Goal: Information Seeking & Learning: Learn about a topic

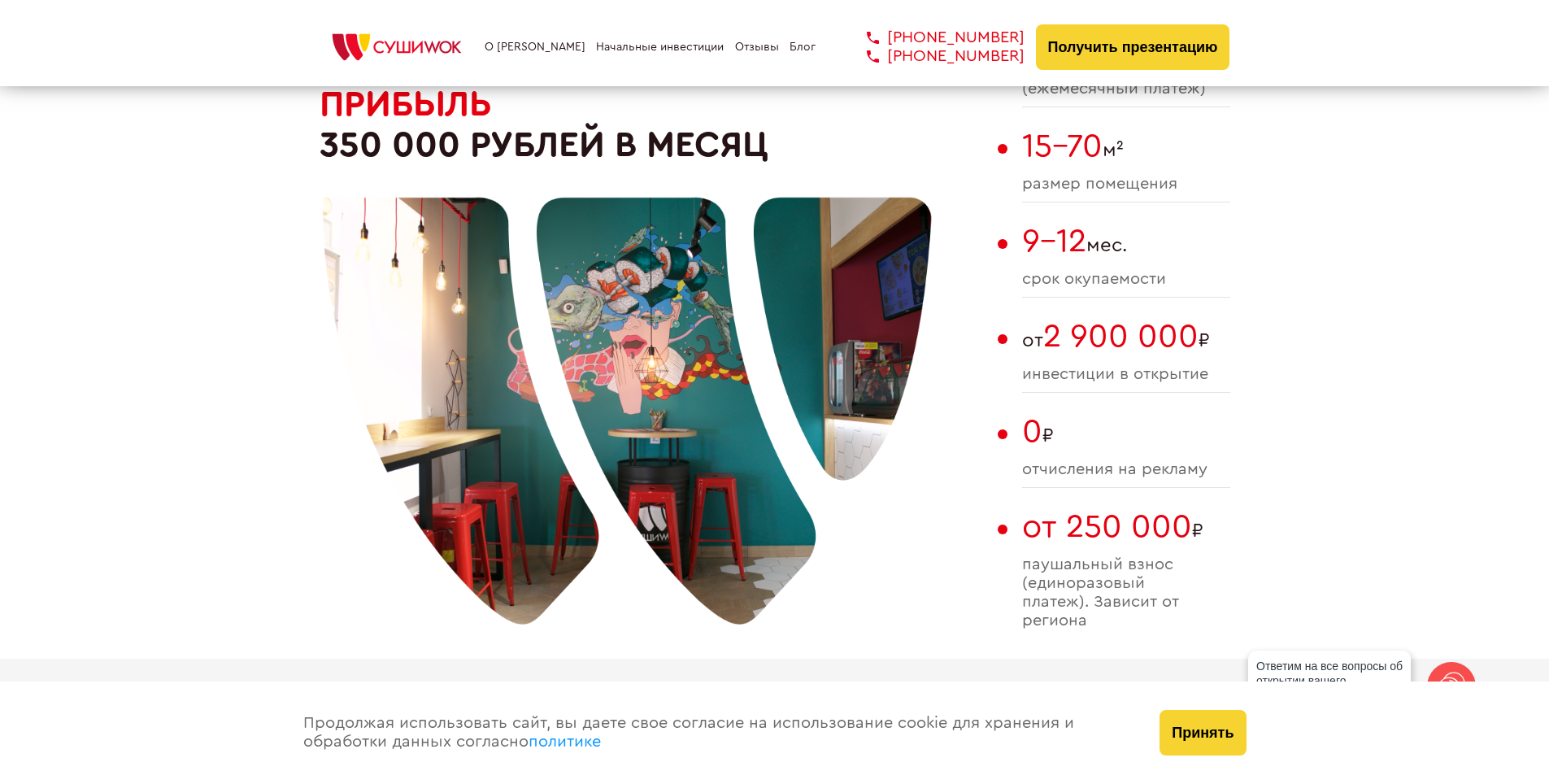
scroll to position [976, 0]
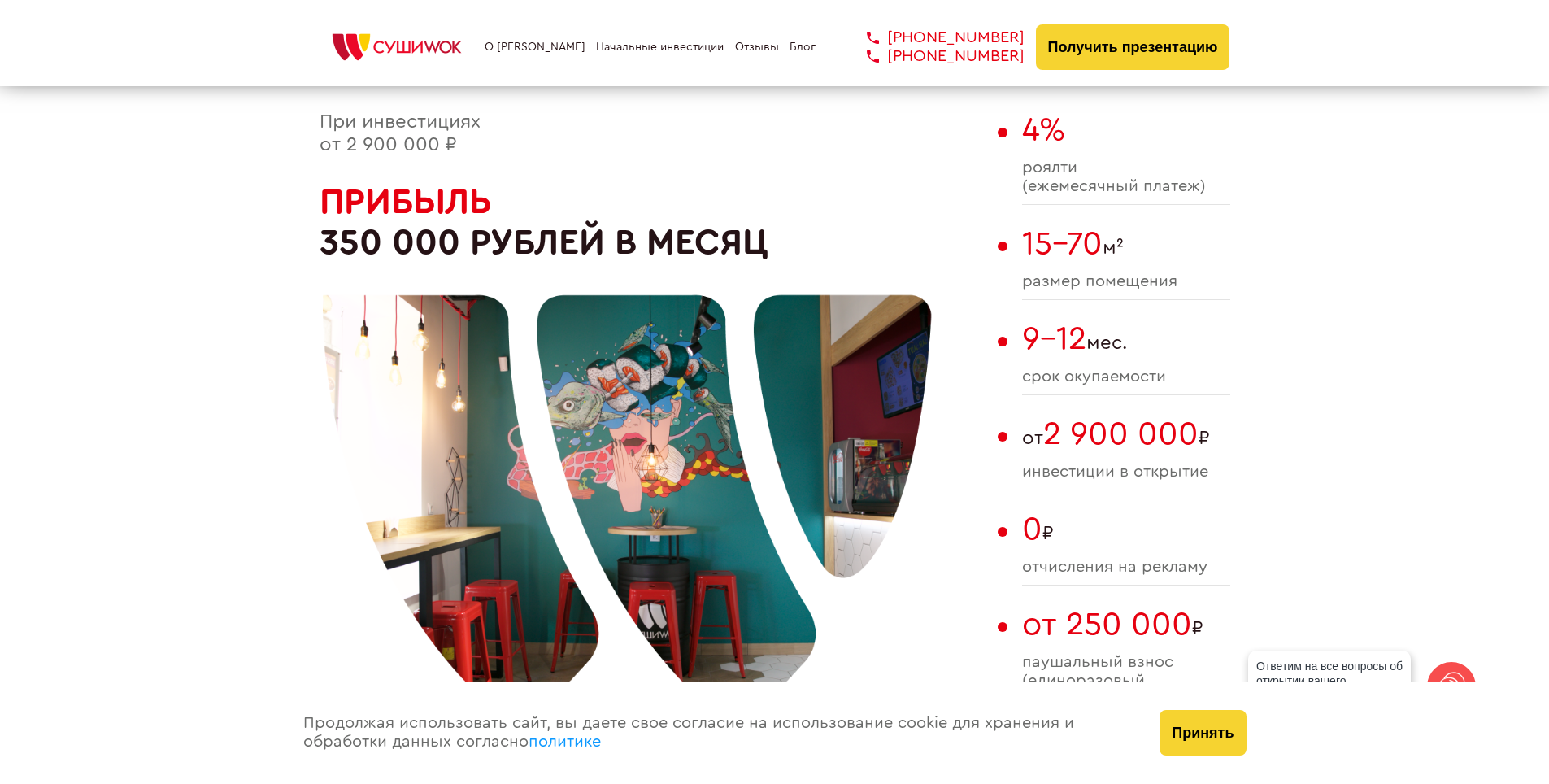
click at [1237, 738] on button "Принять" at bounding box center [1203, 732] width 86 height 46
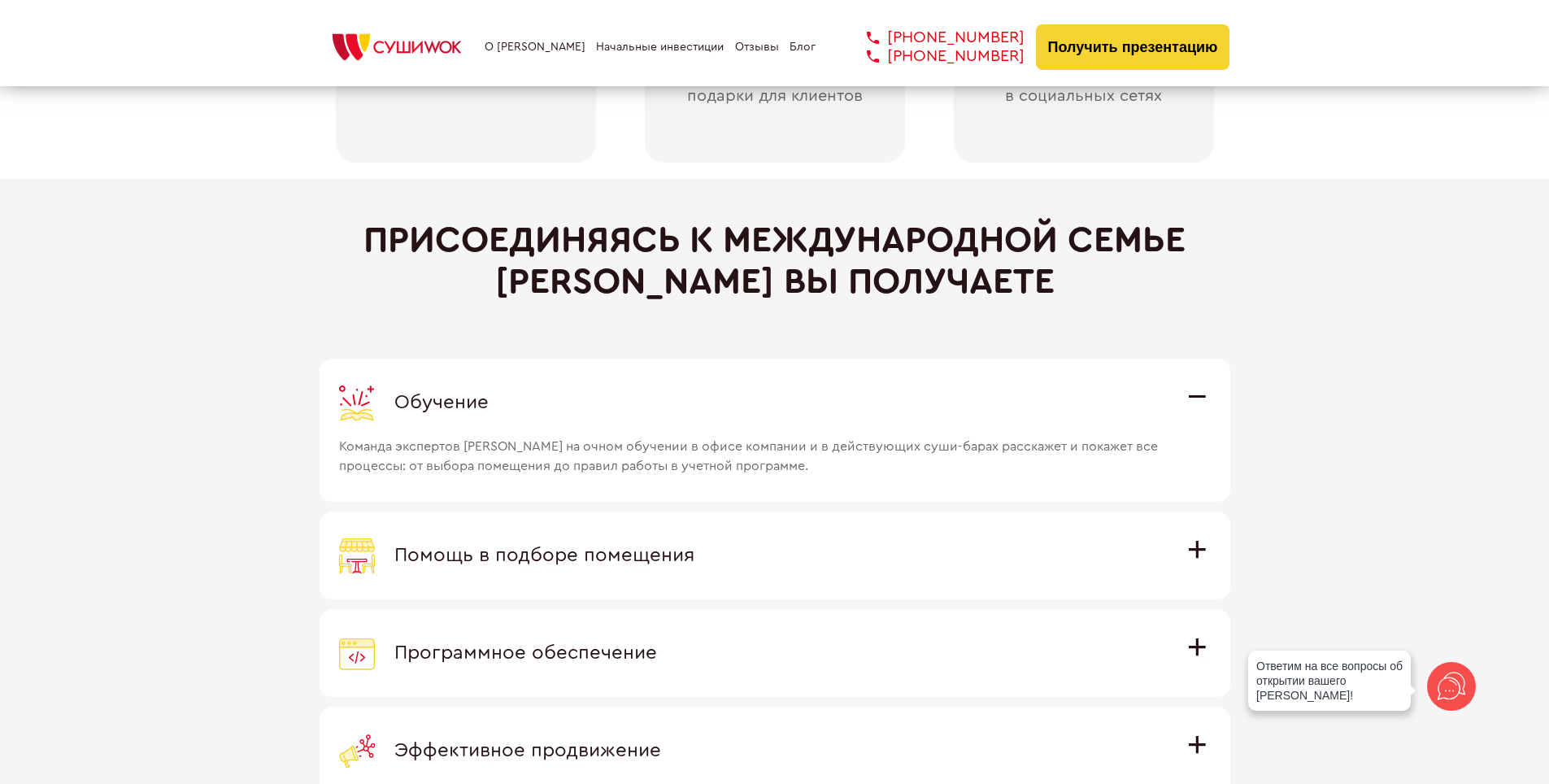
scroll to position [4391, 0]
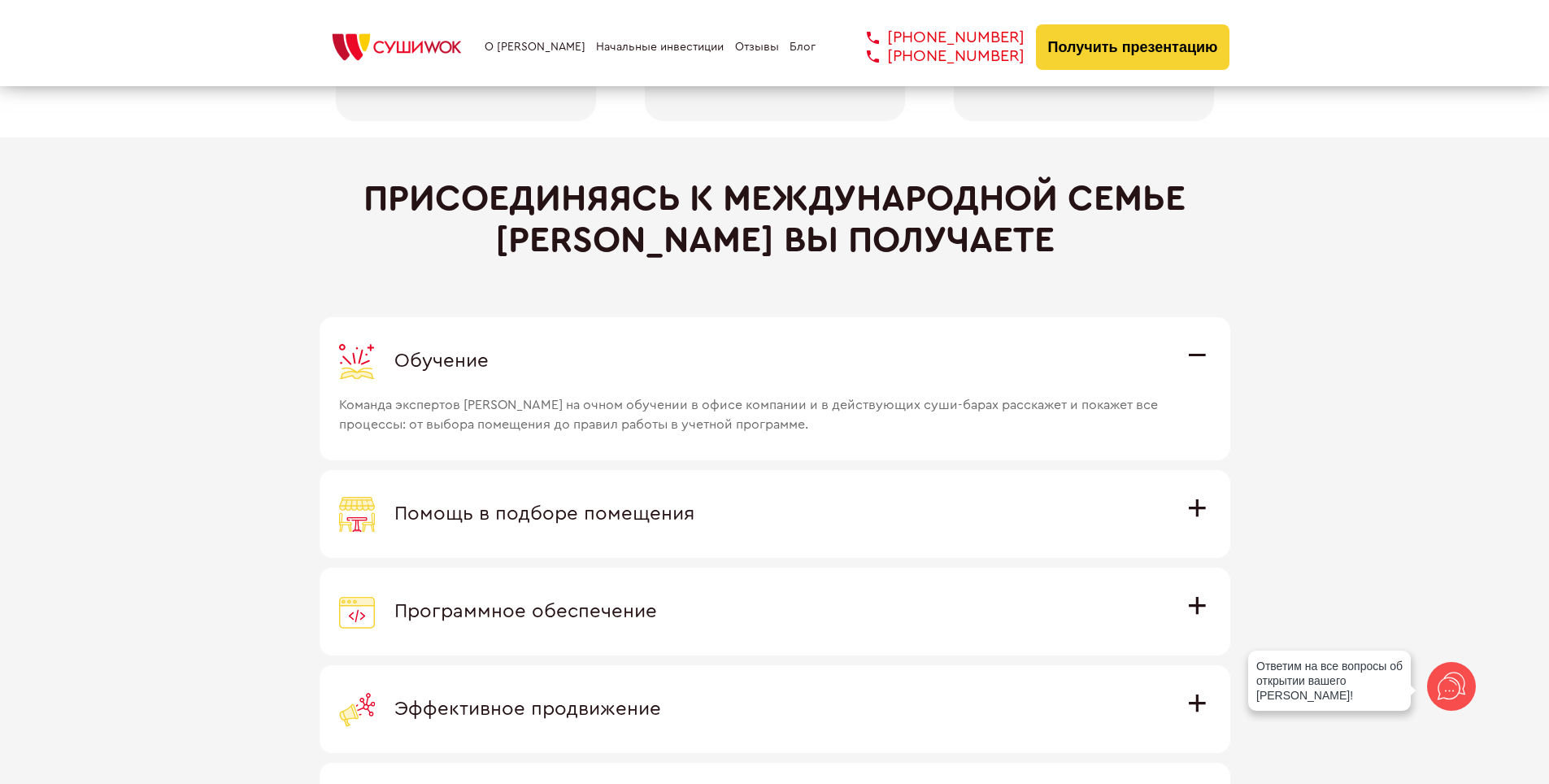
click at [1198, 366] on div "Обучение" at bounding box center [774, 361] width 872 height 36
click at [0, 0] on input "Обучение Команда экспертов Суши Wok на очном обучении в офисе компании и в дейс…" at bounding box center [0, 0] width 0 height 0
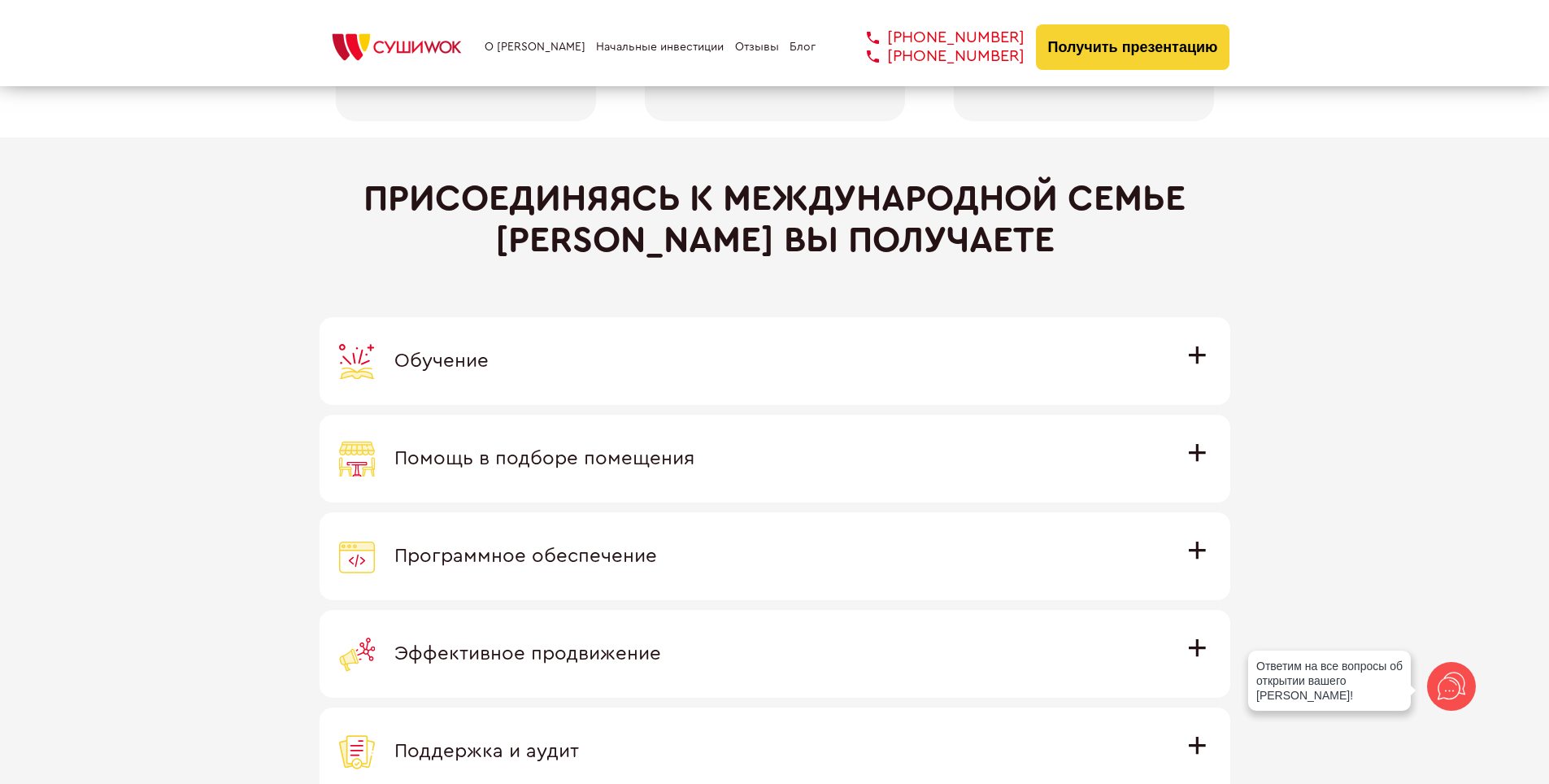
click at [695, 449] on span "Помощь в подборе помещения" at bounding box center [544, 458] width 301 height 19
click at [0, 0] on input "Помощь в подборе помещения Наши специалисты оценят варианты помещения в вашем г…" at bounding box center [0, 0] width 0 height 0
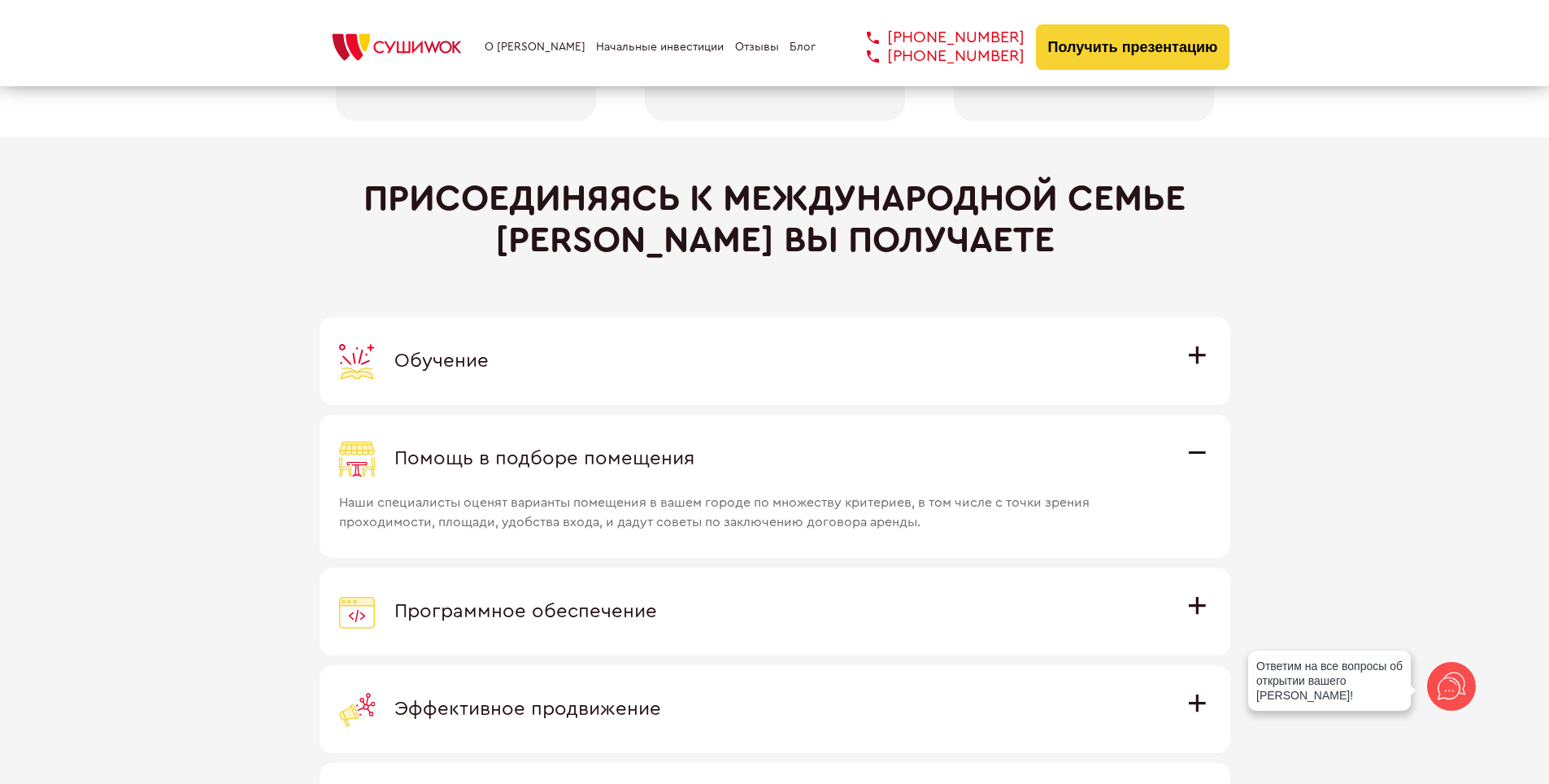
click at [1209, 441] on div "Помощь в подборе помещения" at bounding box center [774, 458] width 872 height 36
click at [0, 0] on input "Помощь в подборе помещения Наши специалисты оценят варианты помещения в вашем г…" at bounding box center [0, 0] width 0 height 0
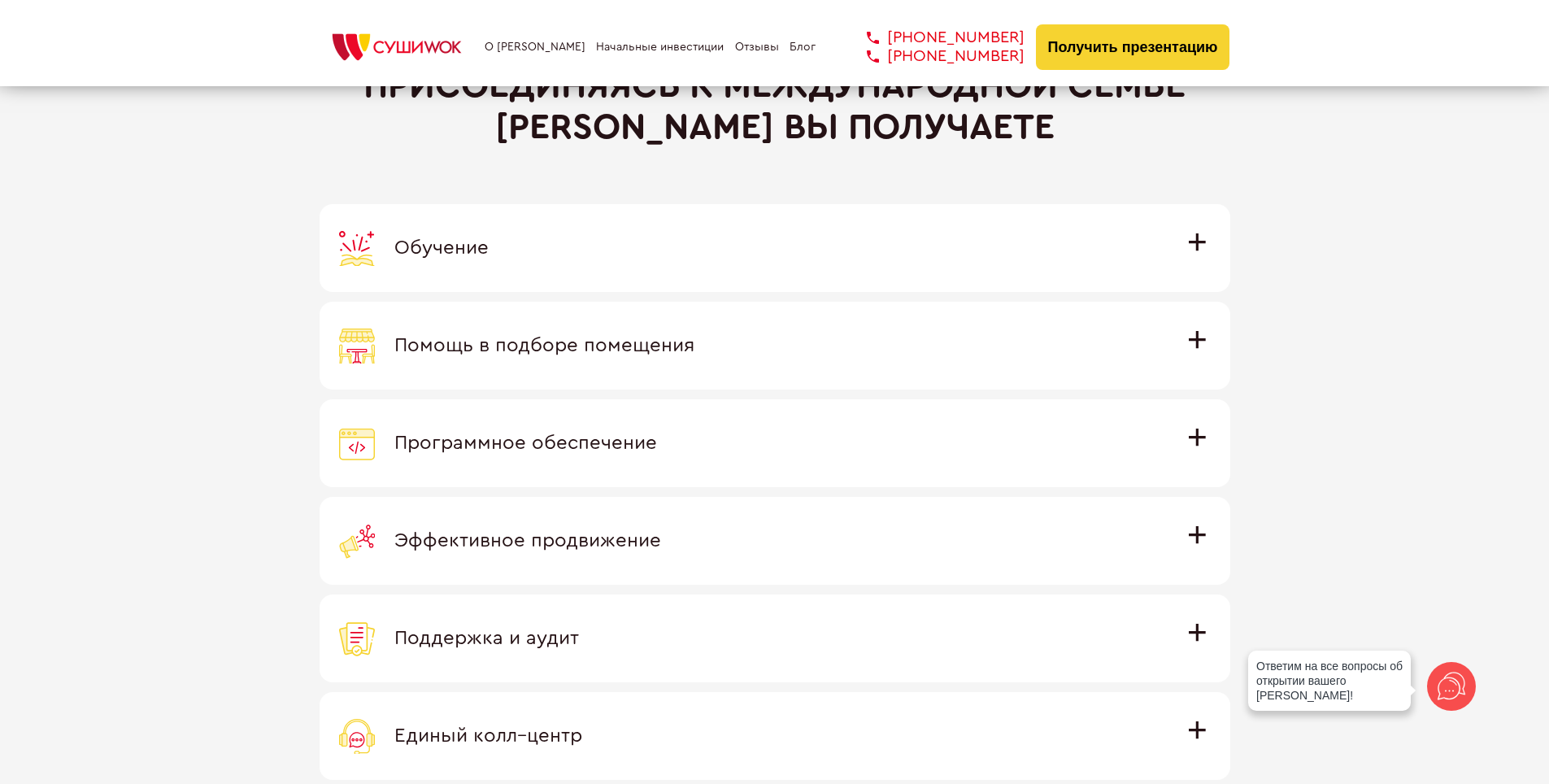
scroll to position [4553, 0]
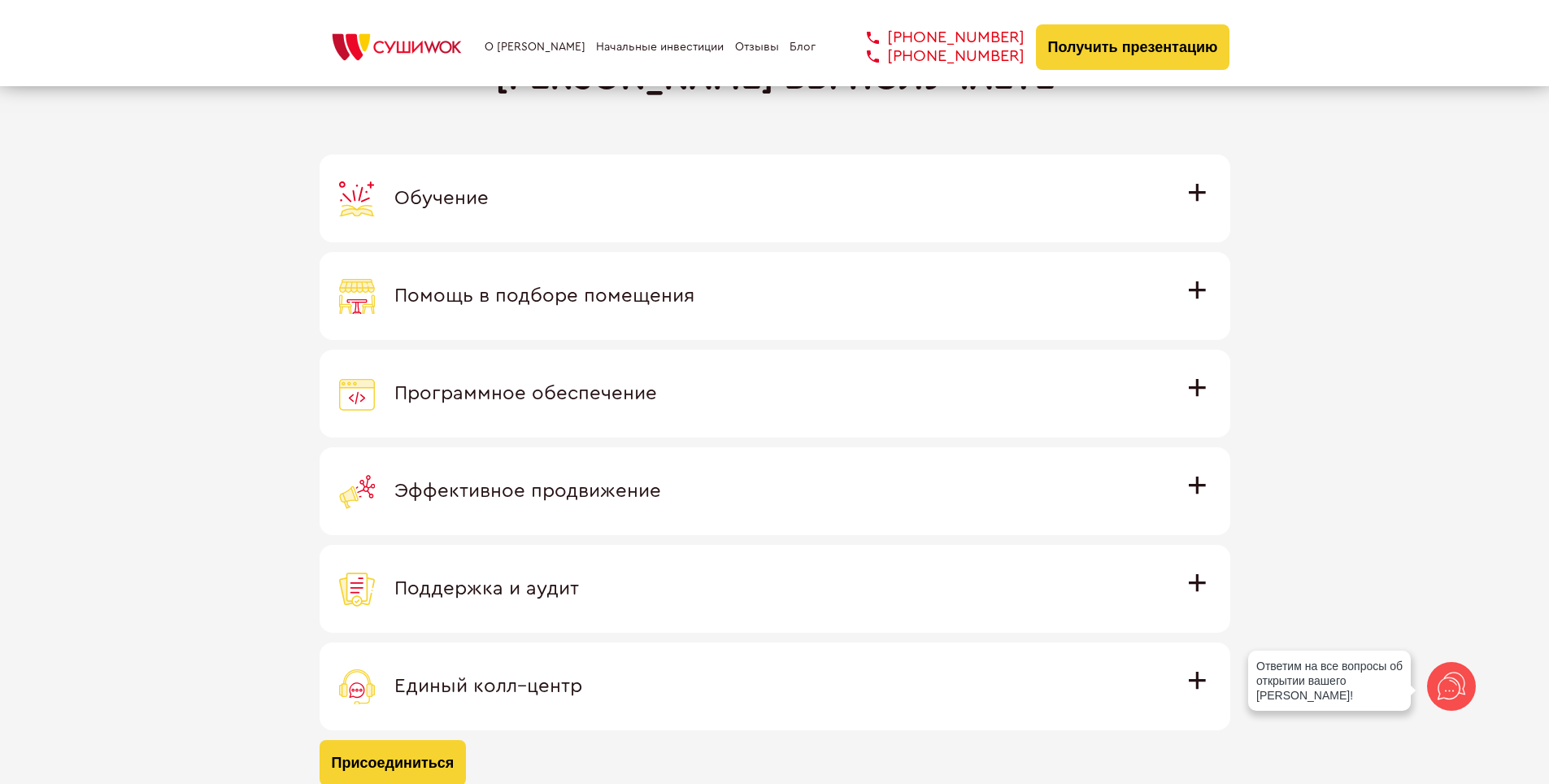
click at [657, 384] on span "Программное обеспечение" at bounding box center [526, 393] width 263 height 19
click at [0, 0] on input "Программное обеспечение Программное обеспечение разработано специально для [PER…" at bounding box center [0, 0] width 0 height 0
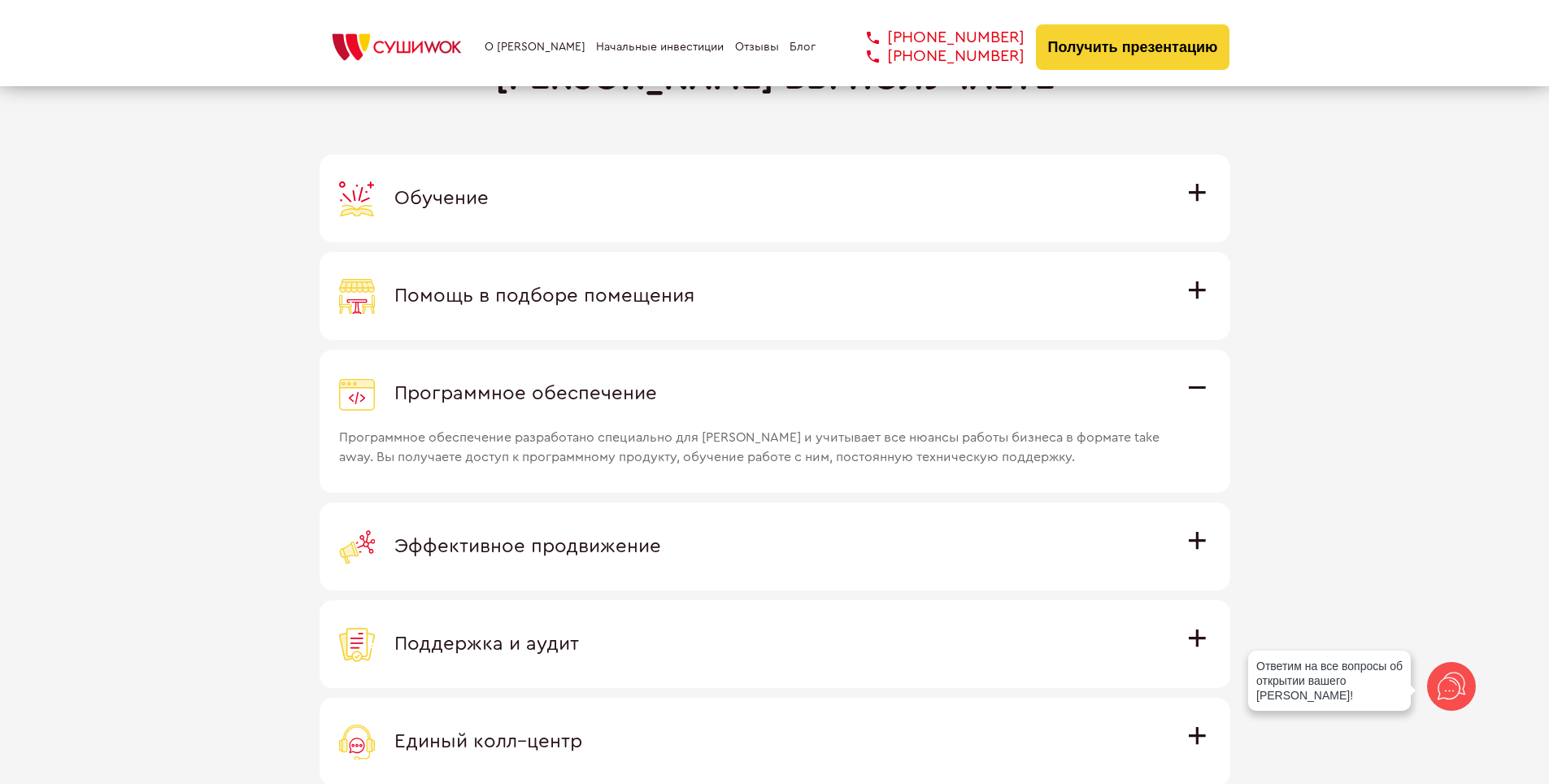
click at [1195, 379] on div "Программное обеспечение" at bounding box center [774, 393] width 872 height 36
click at [0, 0] on input "Программное обеспечение Программное обеспечение разработано специально для [PER…" at bounding box center [0, 0] width 0 height 0
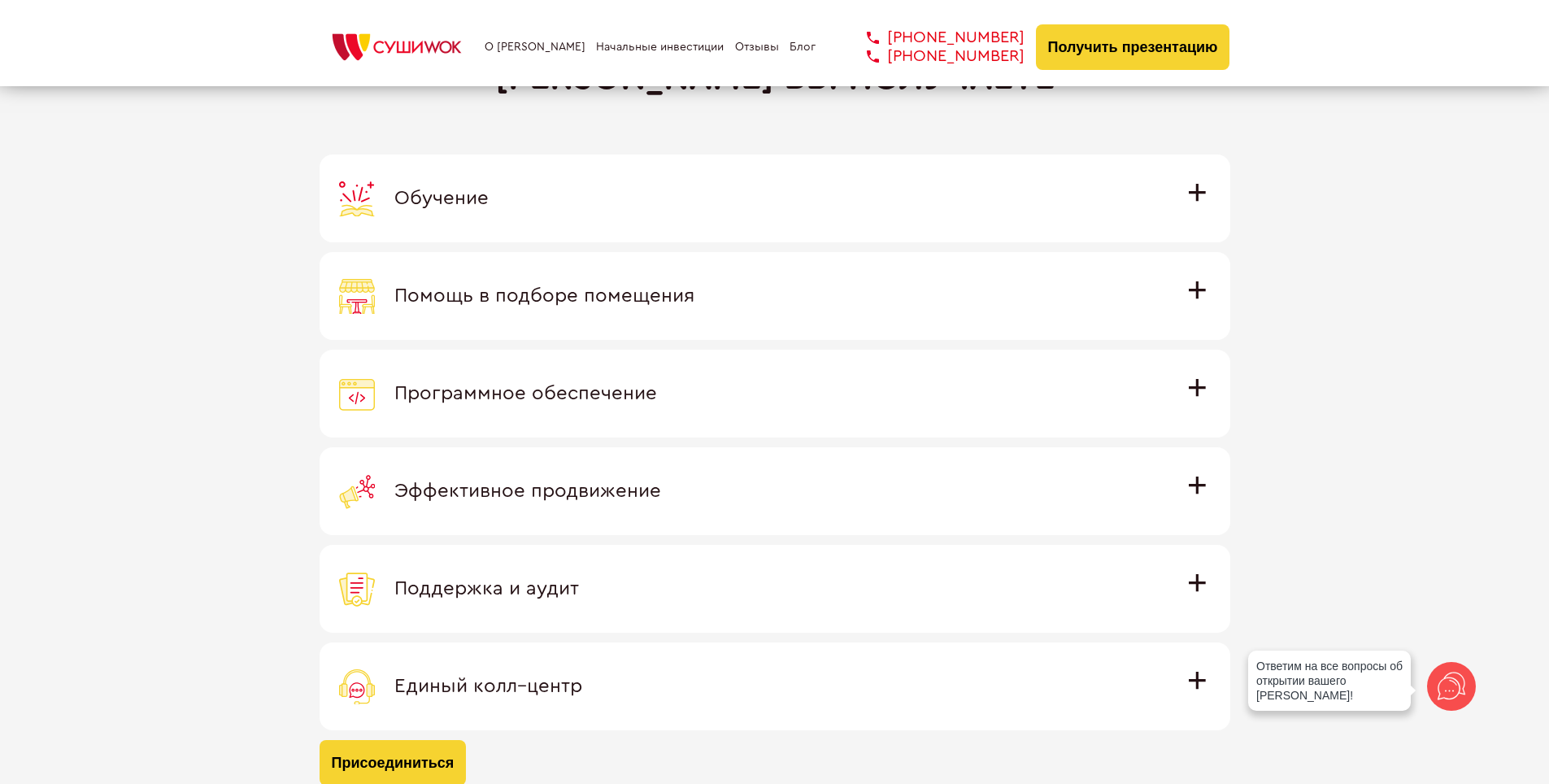
click at [661, 482] on span "Эффективное продвижение" at bounding box center [527, 491] width 266 height 19
click at [0, 0] on input "Эффективное продвижение Все рекламные материалы предоставляются централизованно…" at bounding box center [0, 0] width 0 height 0
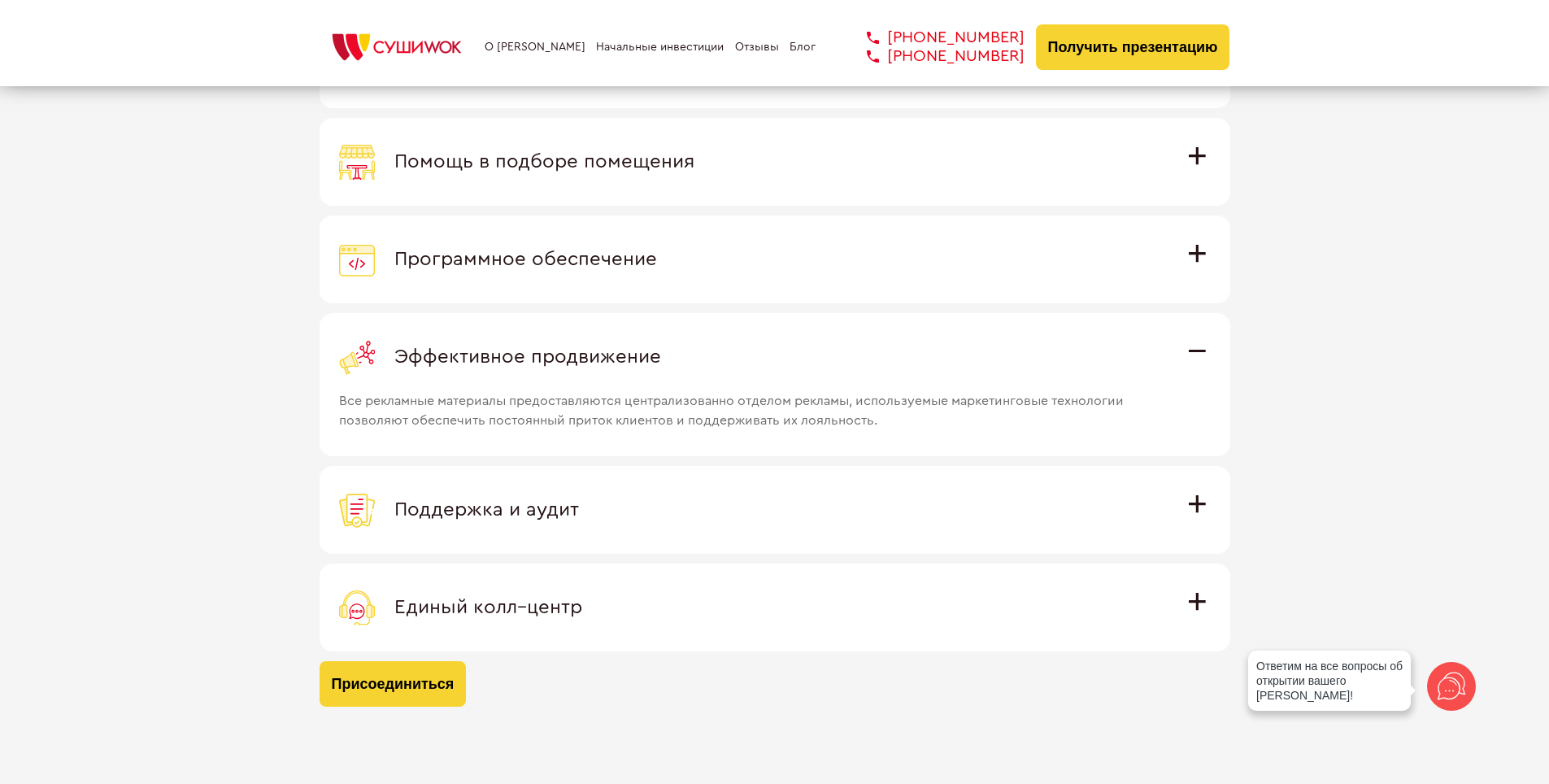
scroll to position [4716, 0]
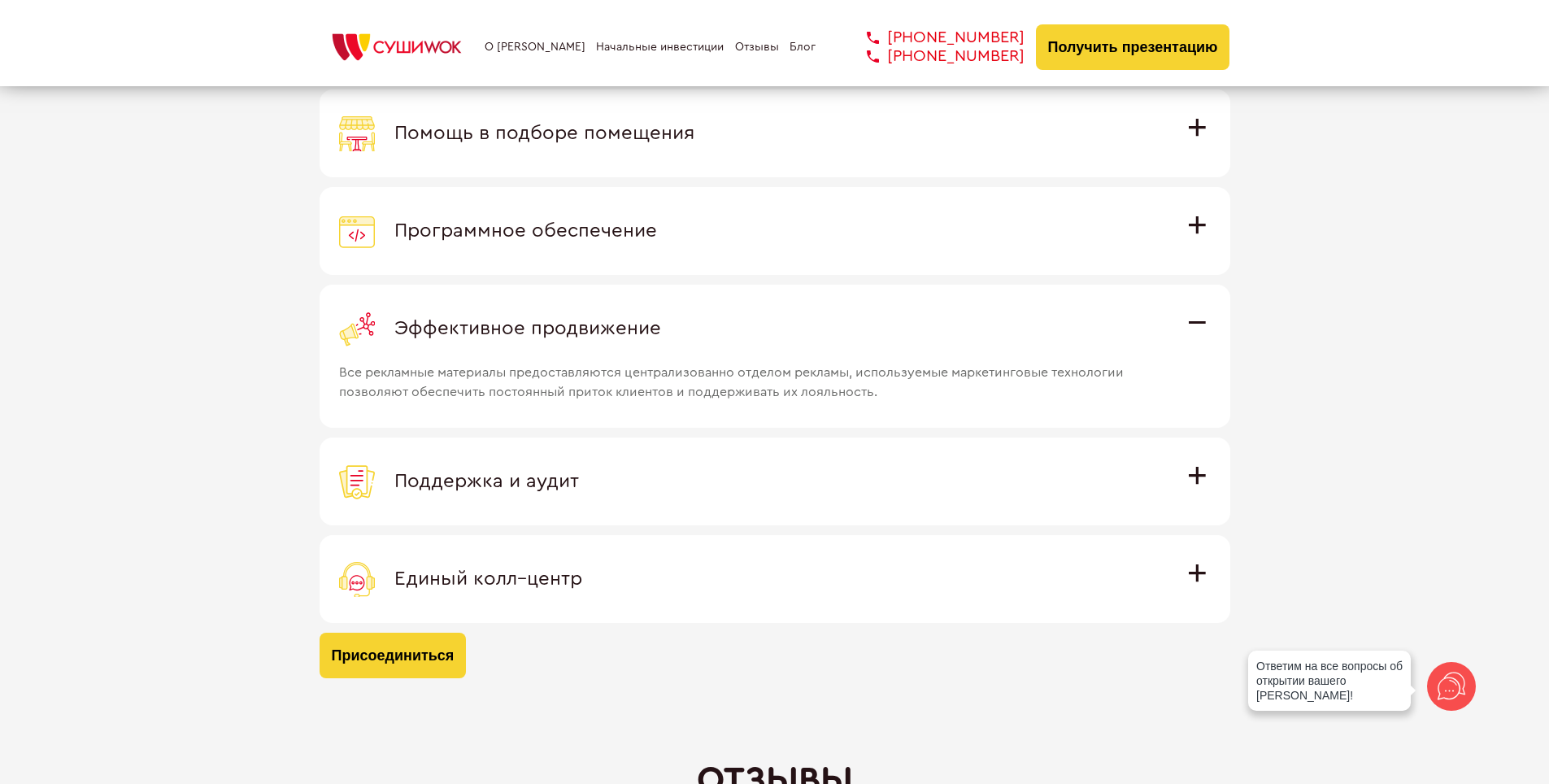
click at [661, 321] on span "Эффективное продвижение" at bounding box center [527, 328] width 266 height 19
click at [0, 0] on input "Эффективное продвижение Все рекламные материалы предоставляются централизованно…" at bounding box center [0, 0] width 0 height 0
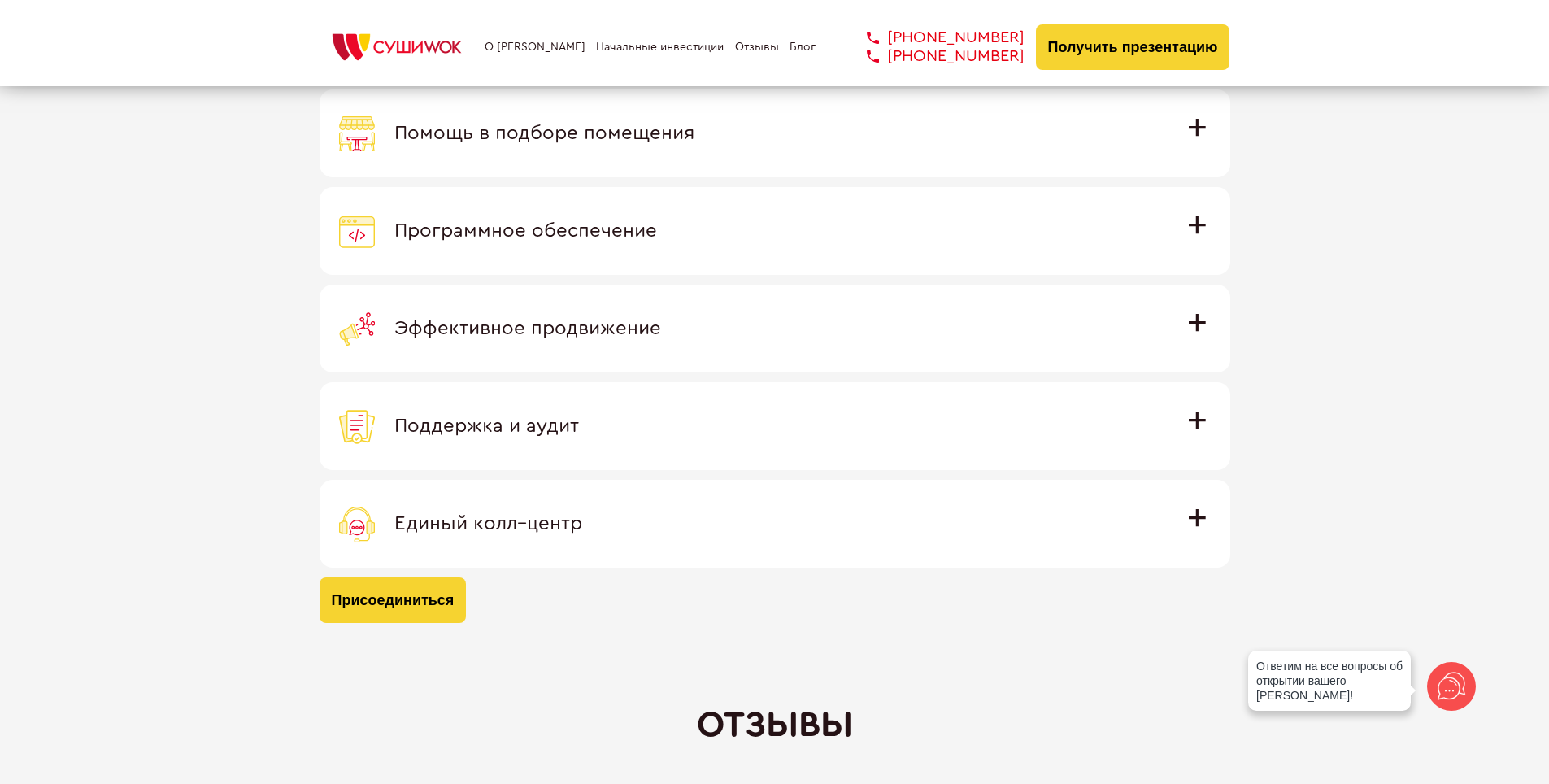
click at [579, 416] on span "Поддержка и аудит" at bounding box center [486, 426] width 185 height 19
click at [0, 0] on input "Поддержка и аудит Аудит работы с целью поиска точек роста и постоянная поддержк…" at bounding box center [0, 0] width 0 height 0
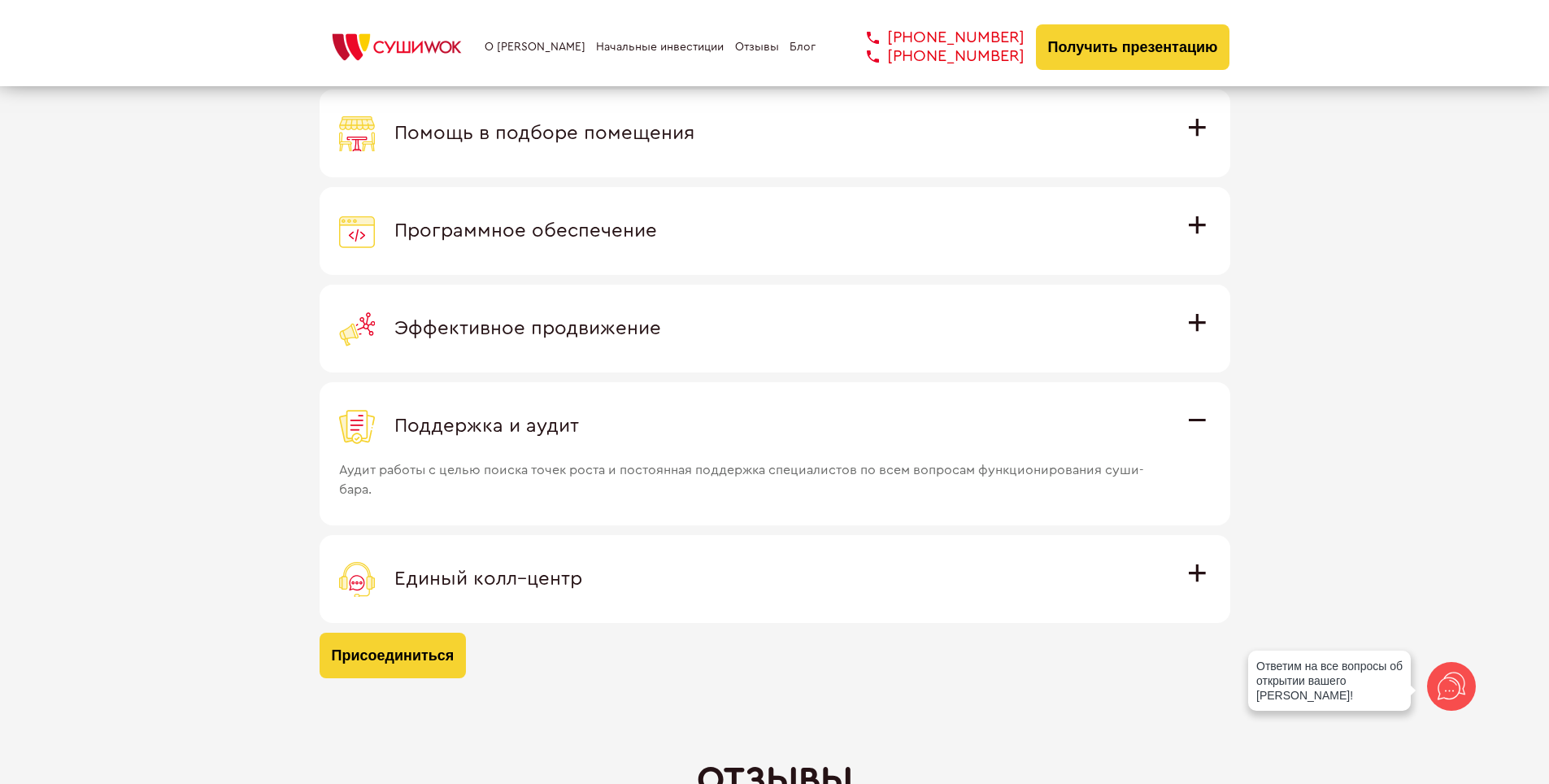
click at [1200, 413] on div "Поддержка и аудит" at bounding box center [774, 426] width 872 height 36
click at [0, 0] on input "Поддержка и аудит Аудит работы с целью поиска точек роста и постоянная поддержк…" at bounding box center [0, 0] width 0 height 0
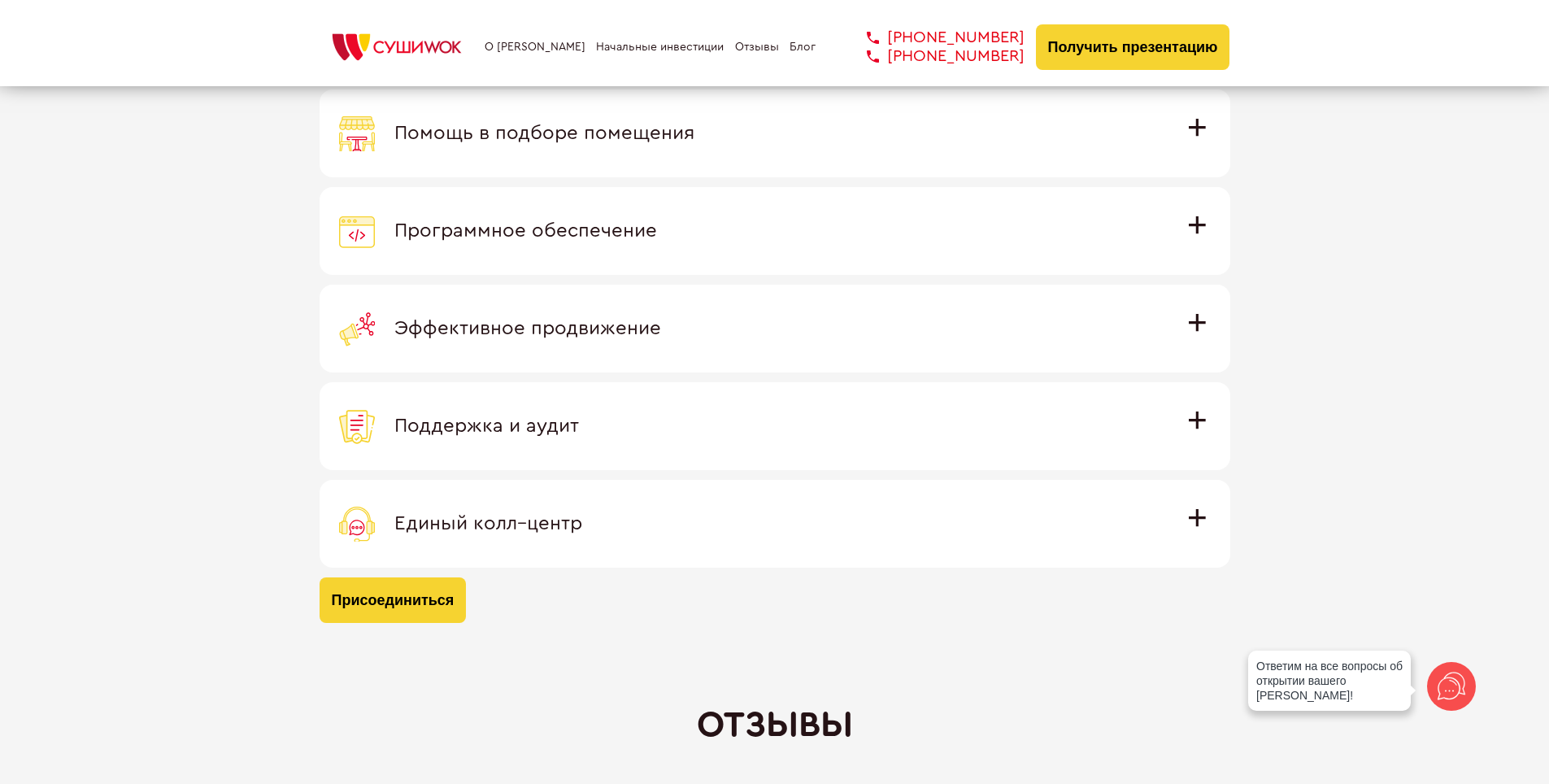
click at [1280, 453] on div "Присоединяясь к международной семье [PERSON_NAME] вы получаете Обучение Команда…" at bounding box center [774, 238] width 1549 height 851
click at [583, 519] on span "Единый колл–центр" at bounding box center [488, 524] width 187 height 19
click at [0, 0] on input "Единый колл–центр Полностью интегрирован с программным обеспечением: вы не проп…" at bounding box center [0, 0] width 0 height 0
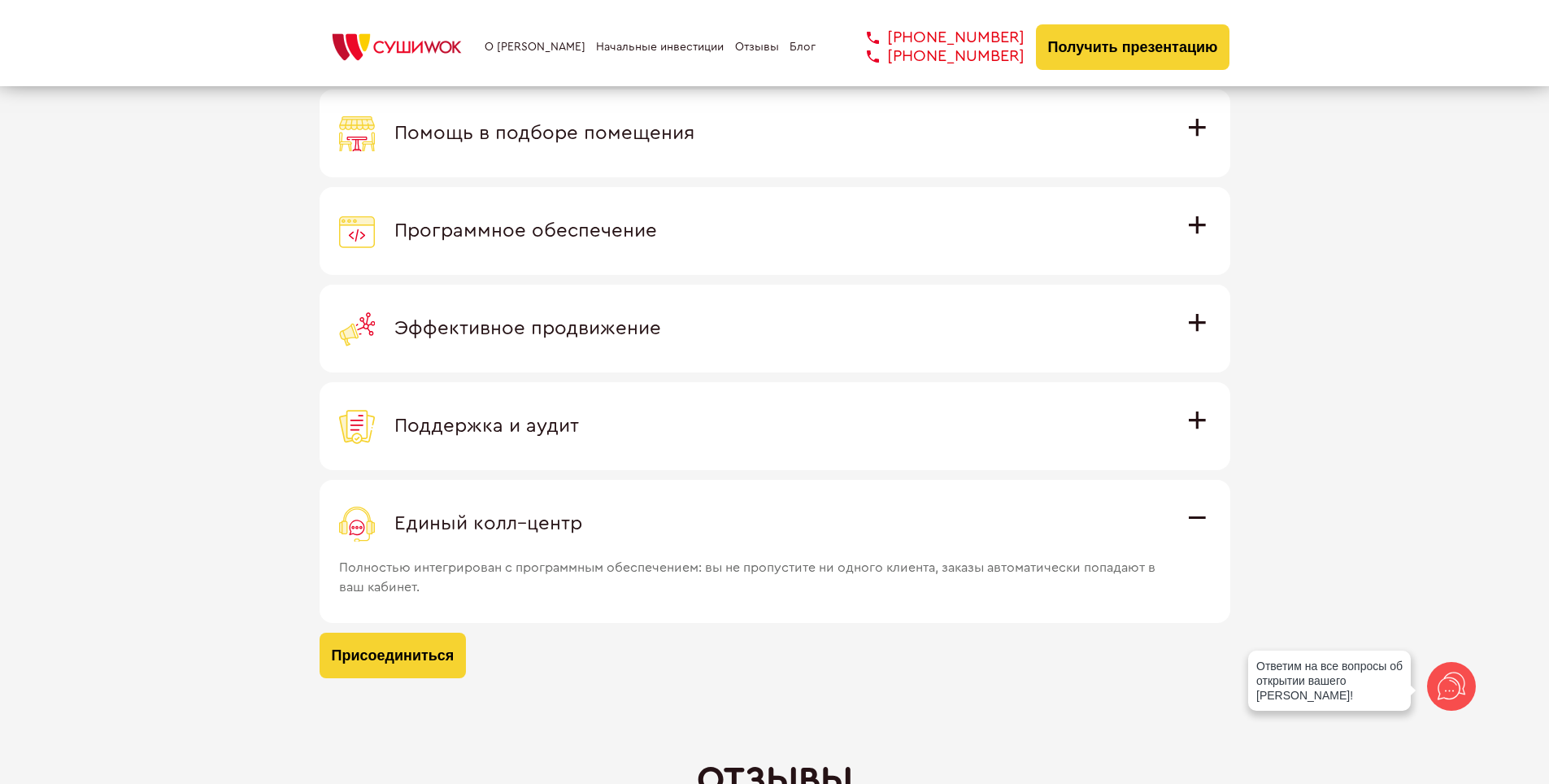
click at [1195, 503] on label "Единый колл–центр Полностью интегрирован с программным обеспечением: вы не проп…" at bounding box center [775, 551] width 911 height 143
click at [0, 0] on input "Единый колл–центр Полностью интегрирован с программным обеспечением: вы не проп…" at bounding box center [0, 0] width 0 height 0
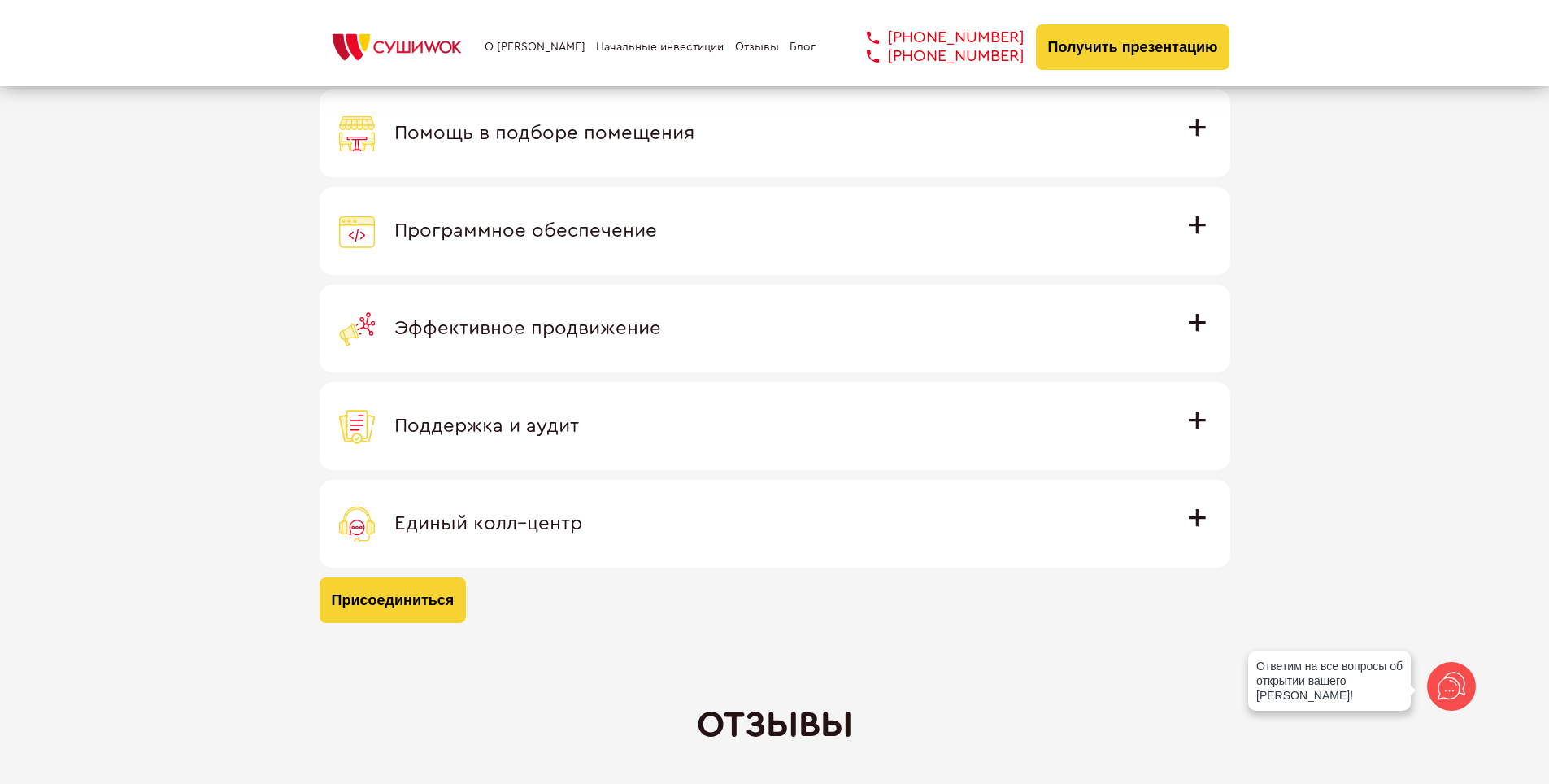
click at [579, 416] on span "Поддержка и аудит" at bounding box center [486, 426] width 185 height 19
click at [0, 0] on input "Поддержка и аудит Аудит работы с целью поиска точек роста и постоянная поддержк…" at bounding box center [0, 0] width 0 height 0
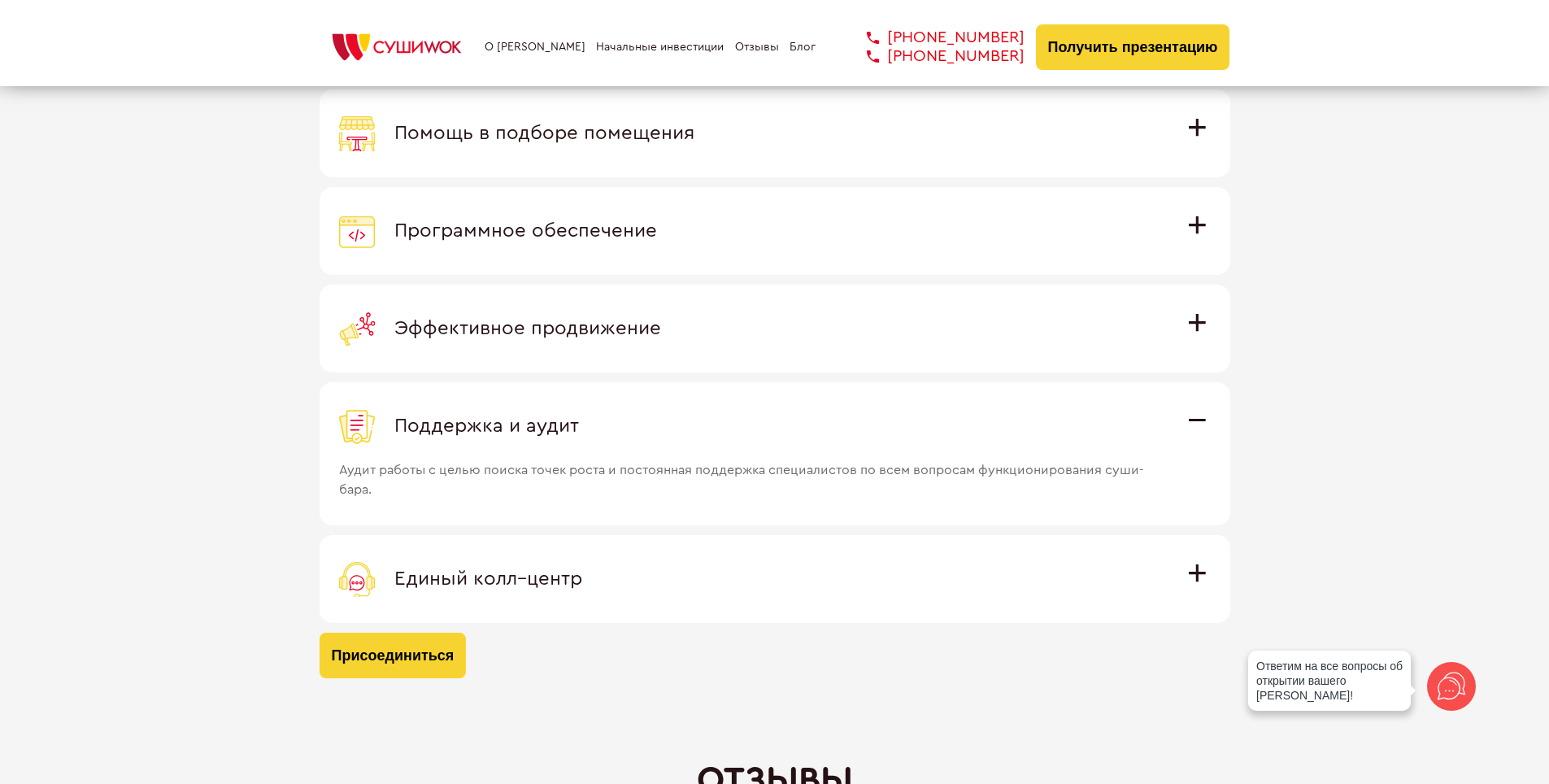
click at [1206, 413] on div "Поддержка и аудит" at bounding box center [774, 426] width 872 height 36
click at [0, 0] on input "Поддержка и аудит Аудит работы с целью поиска точек роста и постоянная поддержк…" at bounding box center [0, 0] width 0 height 0
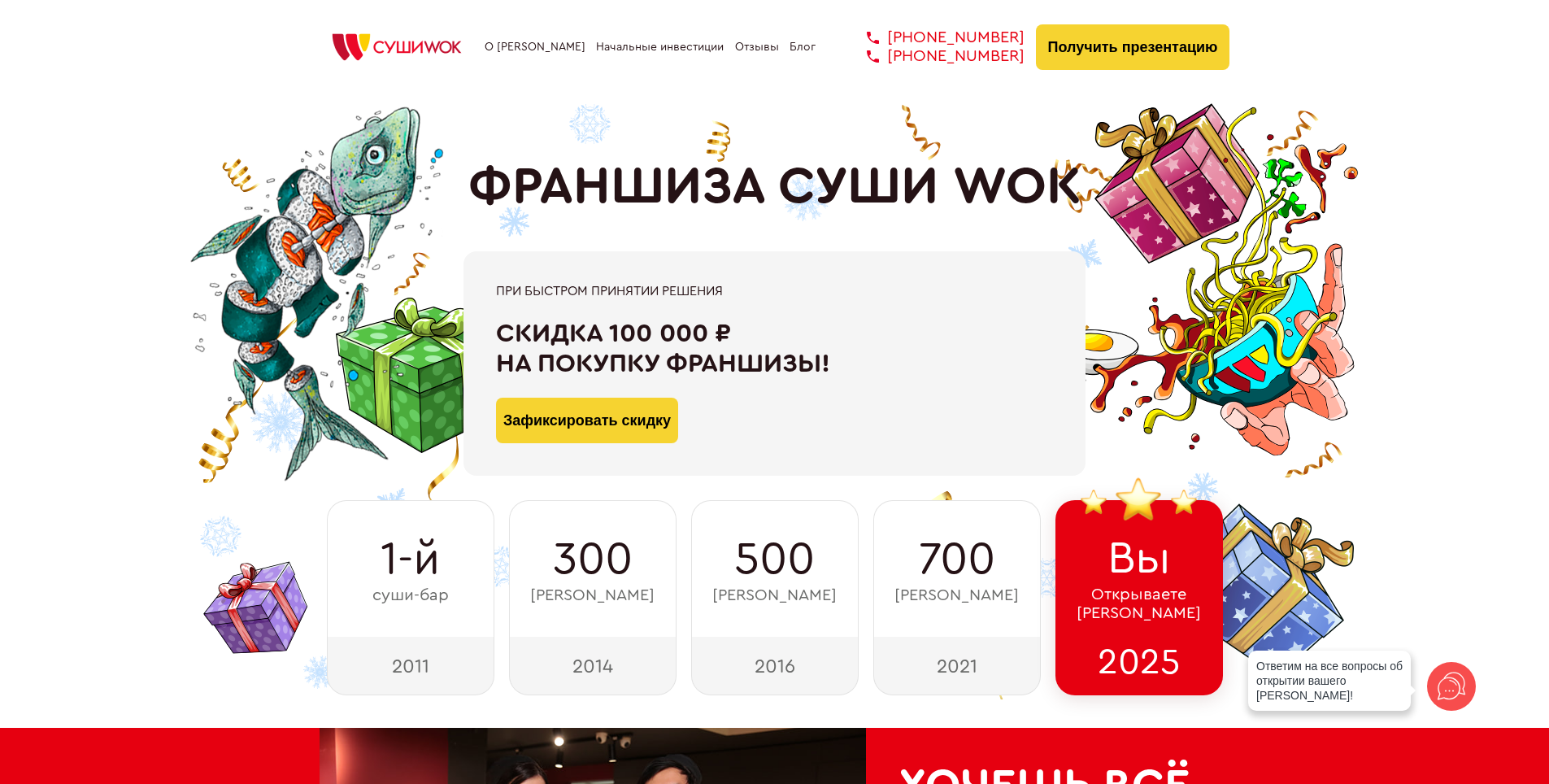
scroll to position [0, 0]
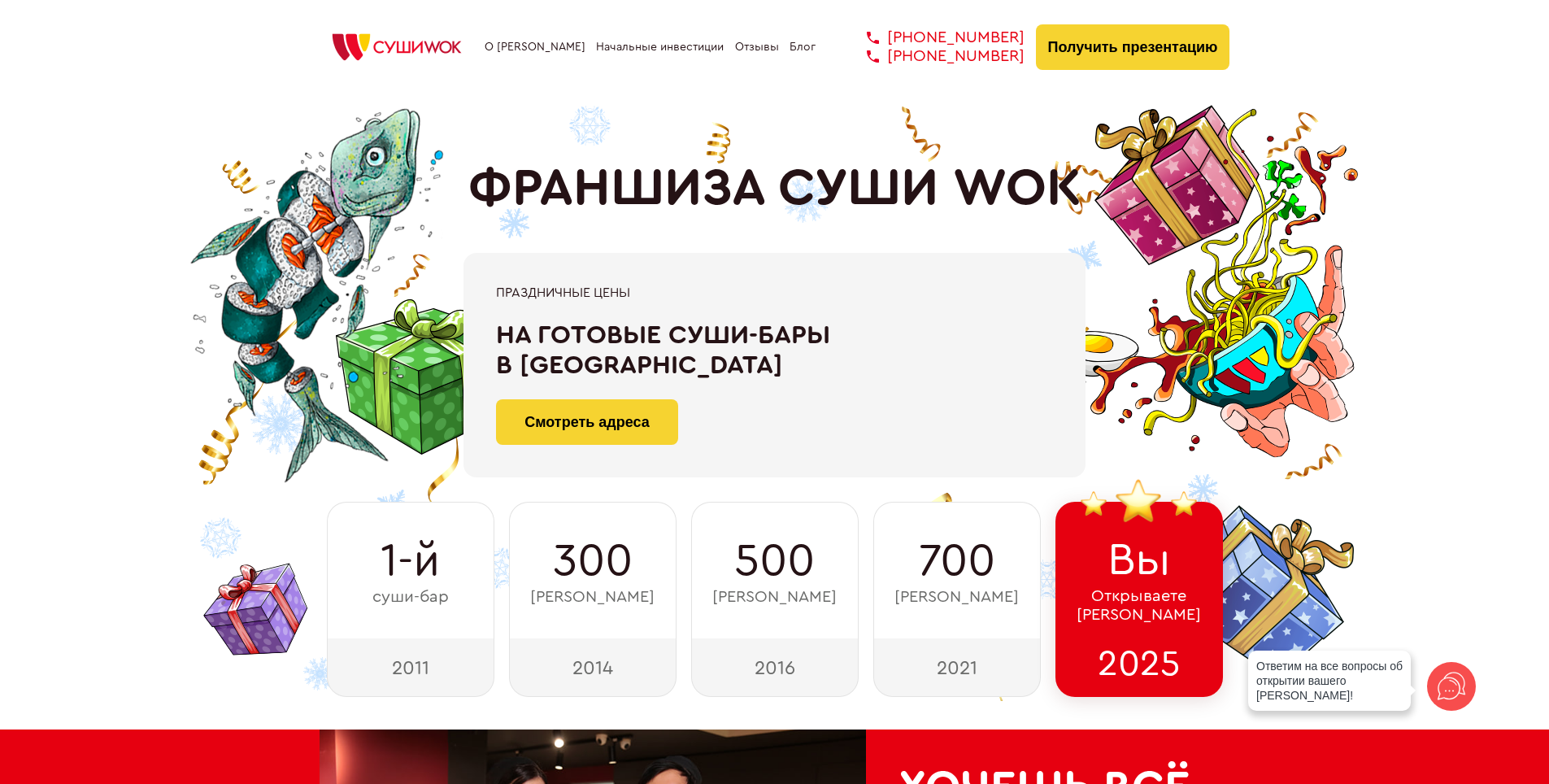
click at [530, 49] on link "О [PERSON_NAME]" at bounding box center [534, 46] width 101 height 13
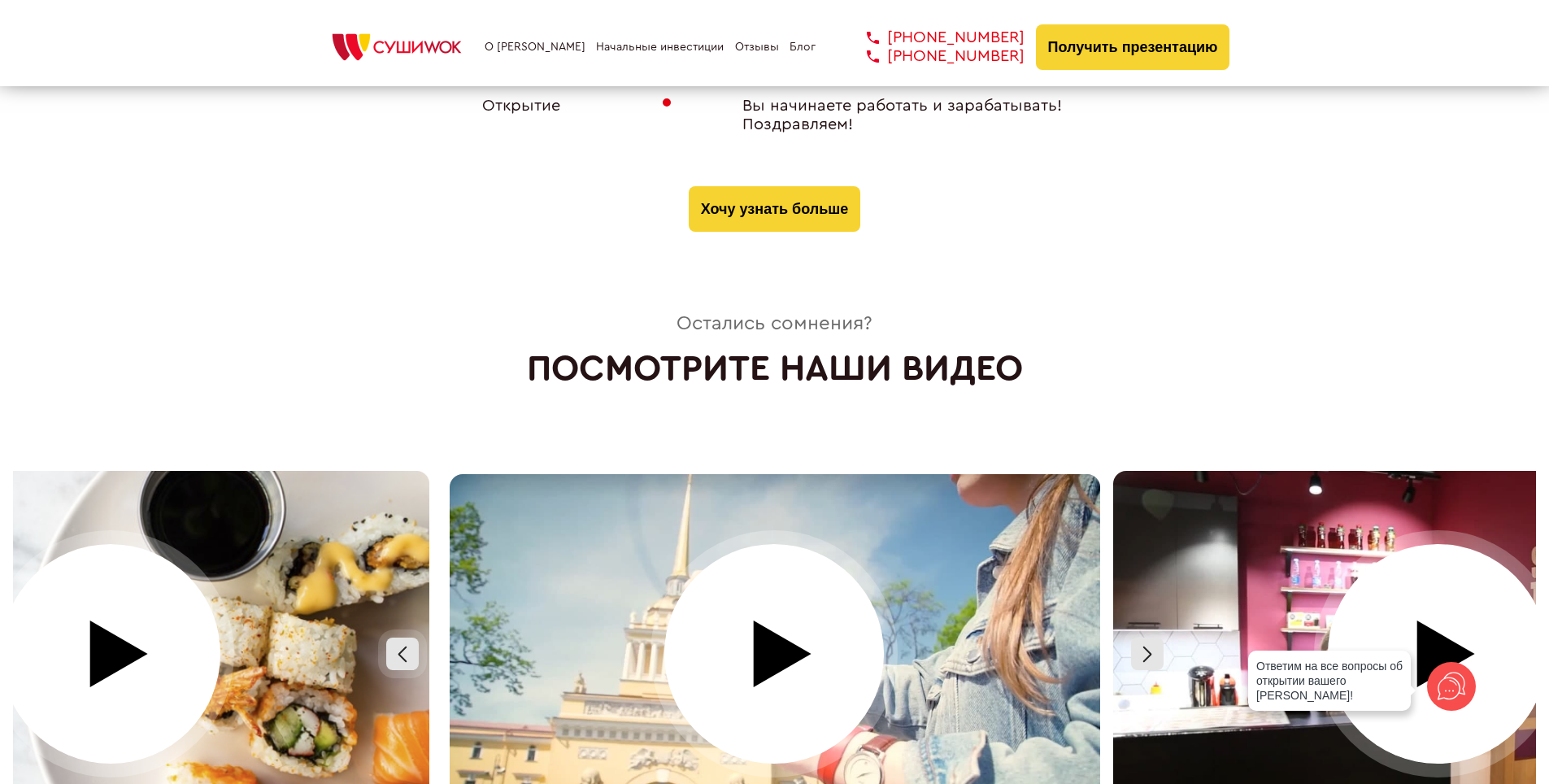
scroll to position [6779, 0]
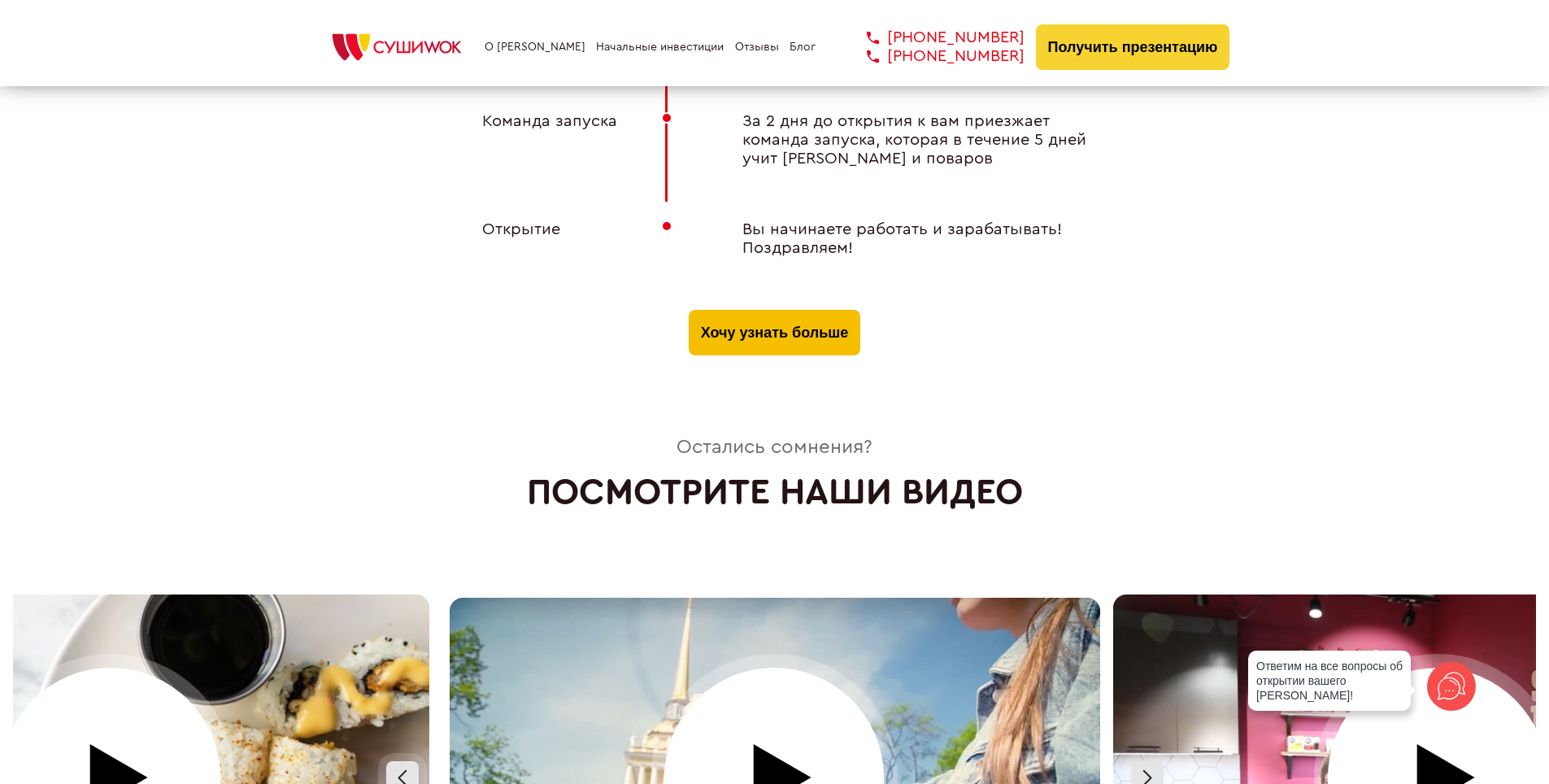
click at [788, 321] on button "Хочу узнать больше" at bounding box center [774, 333] width 172 height 46
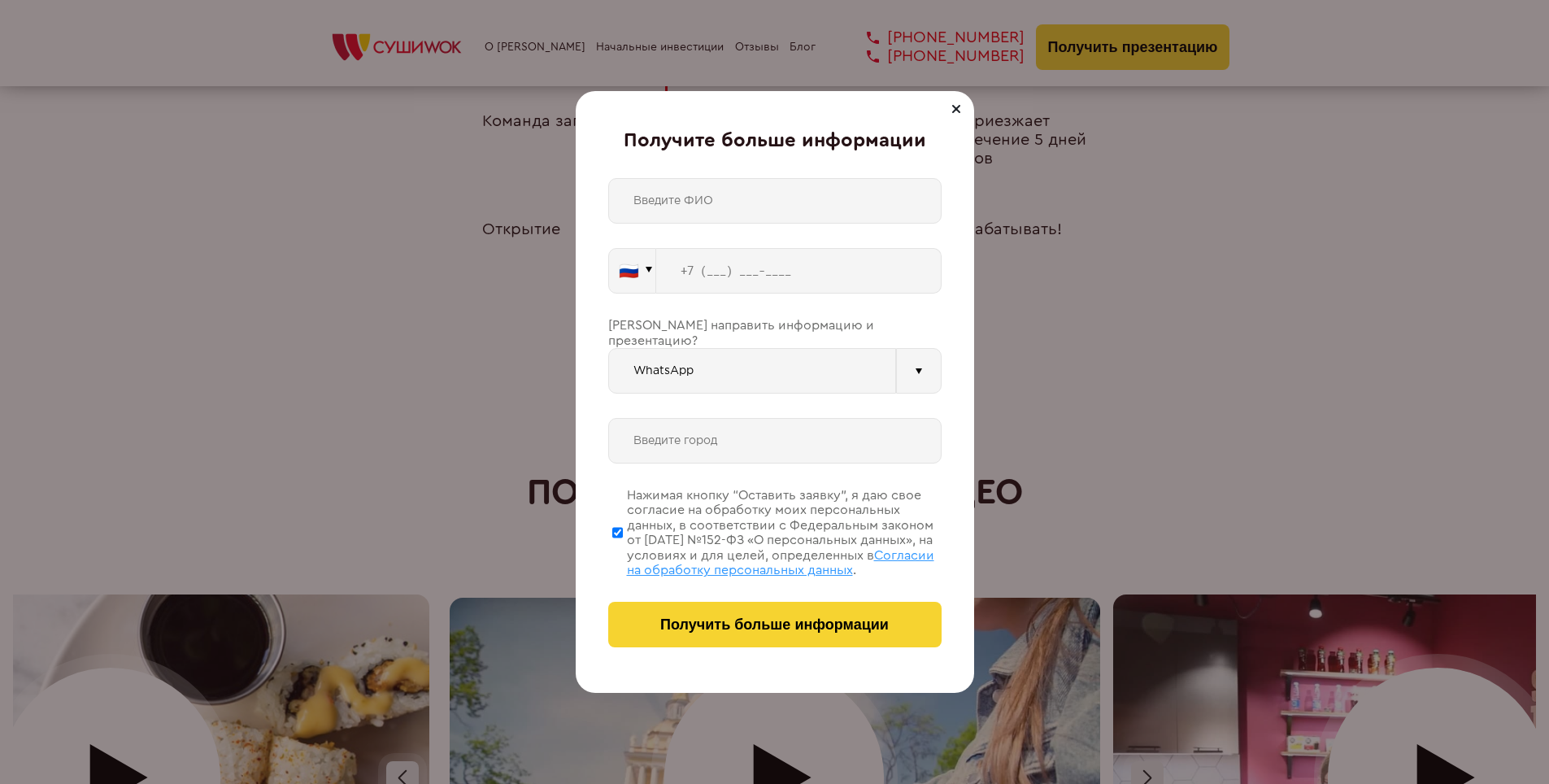
click at [947, 106] on div at bounding box center [956, 109] width 19 height 19
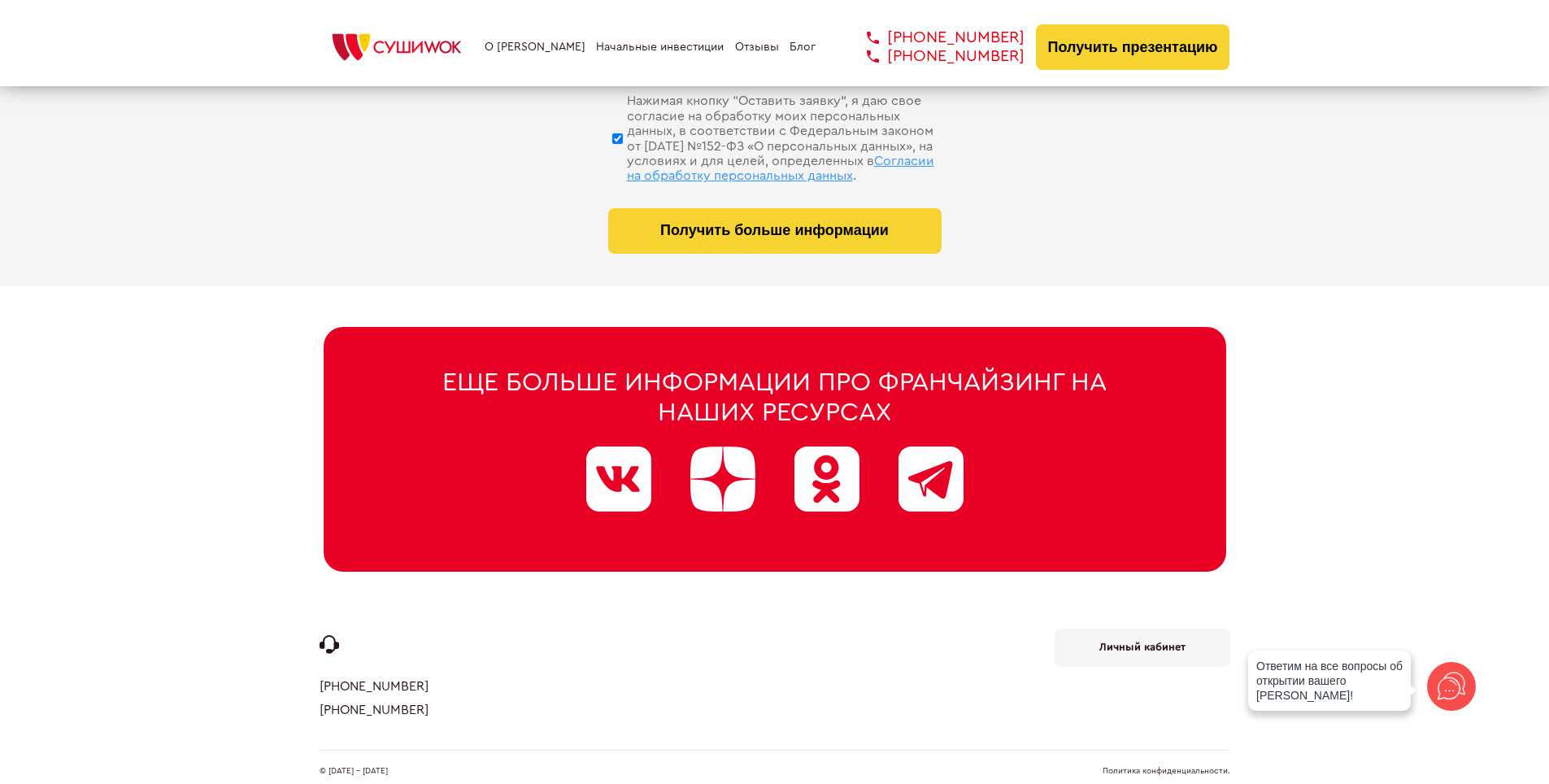
scroll to position [8204, 0]
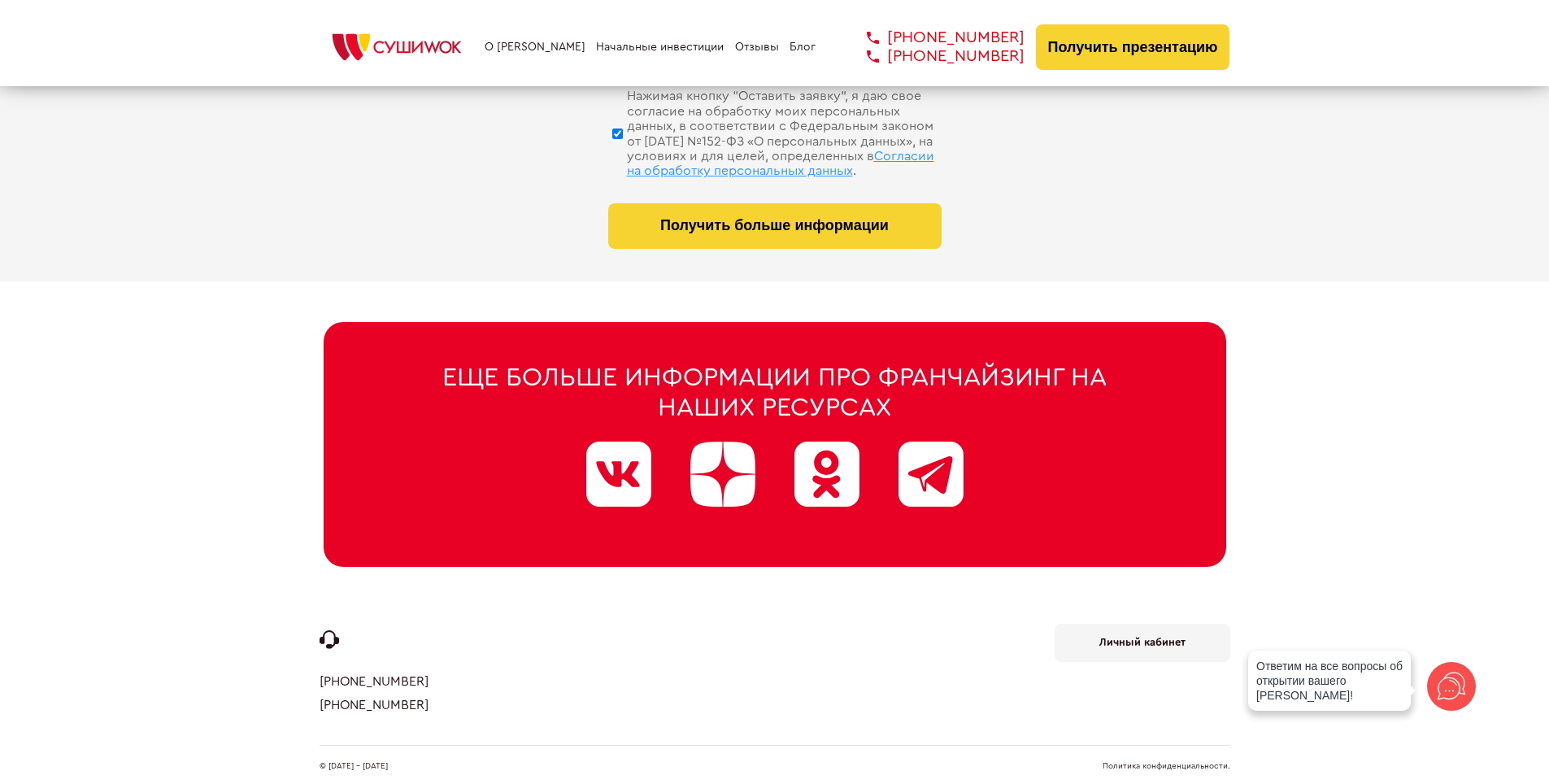
click at [644, 477] on div at bounding box center [619, 474] width 65 height 65
